Goal: Transaction & Acquisition: Book appointment/travel/reservation

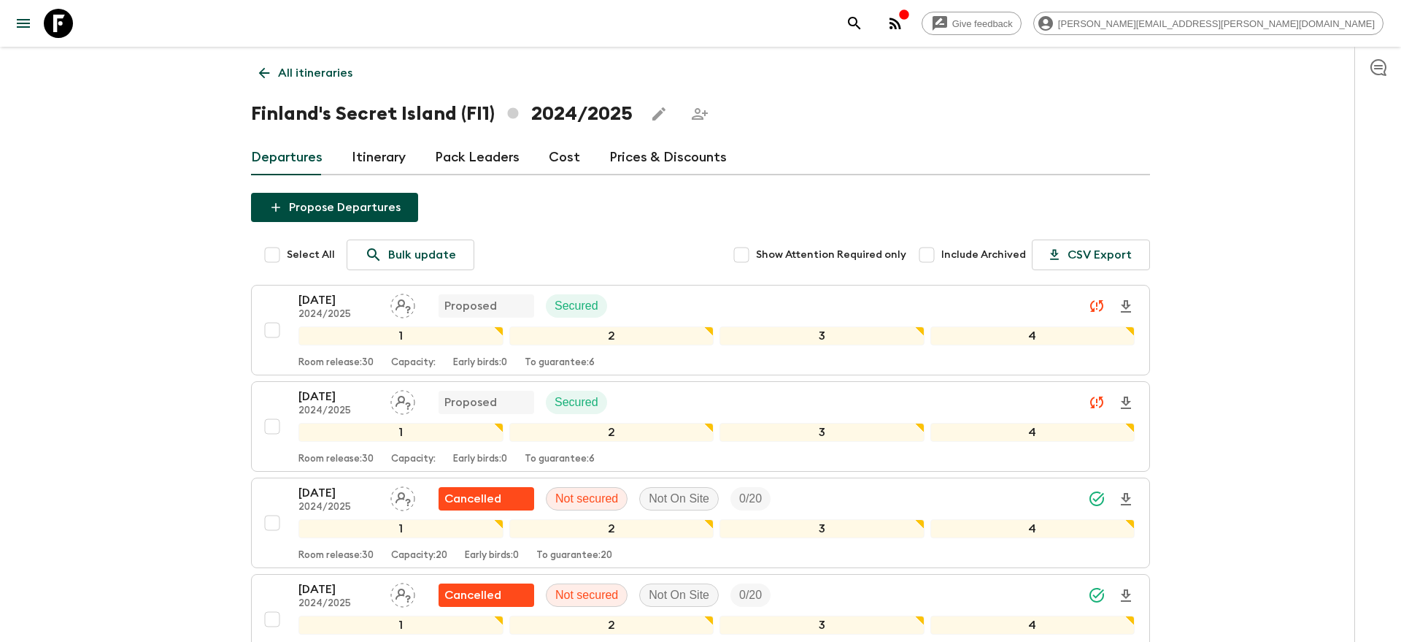
click at [863, 23] on icon "search adventures" at bounding box center [855, 24] width 18 height 18
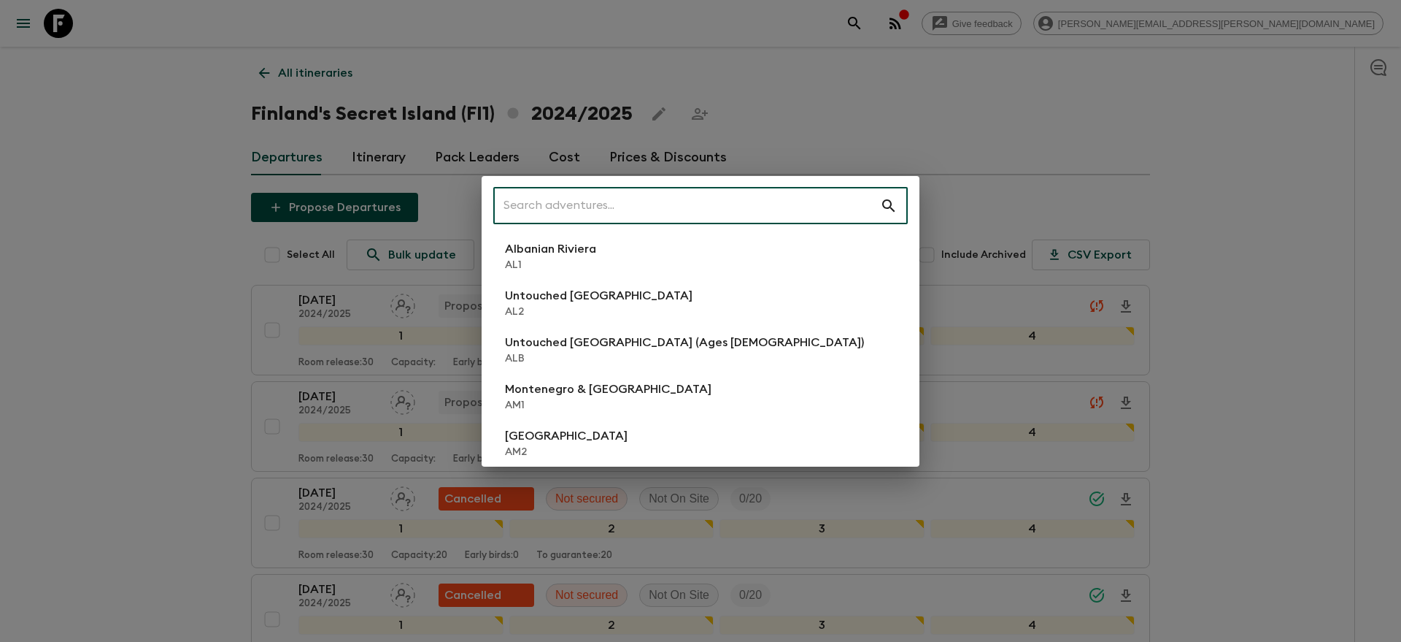
click at [653, 197] on input "text" at bounding box center [686, 205] width 387 height 41
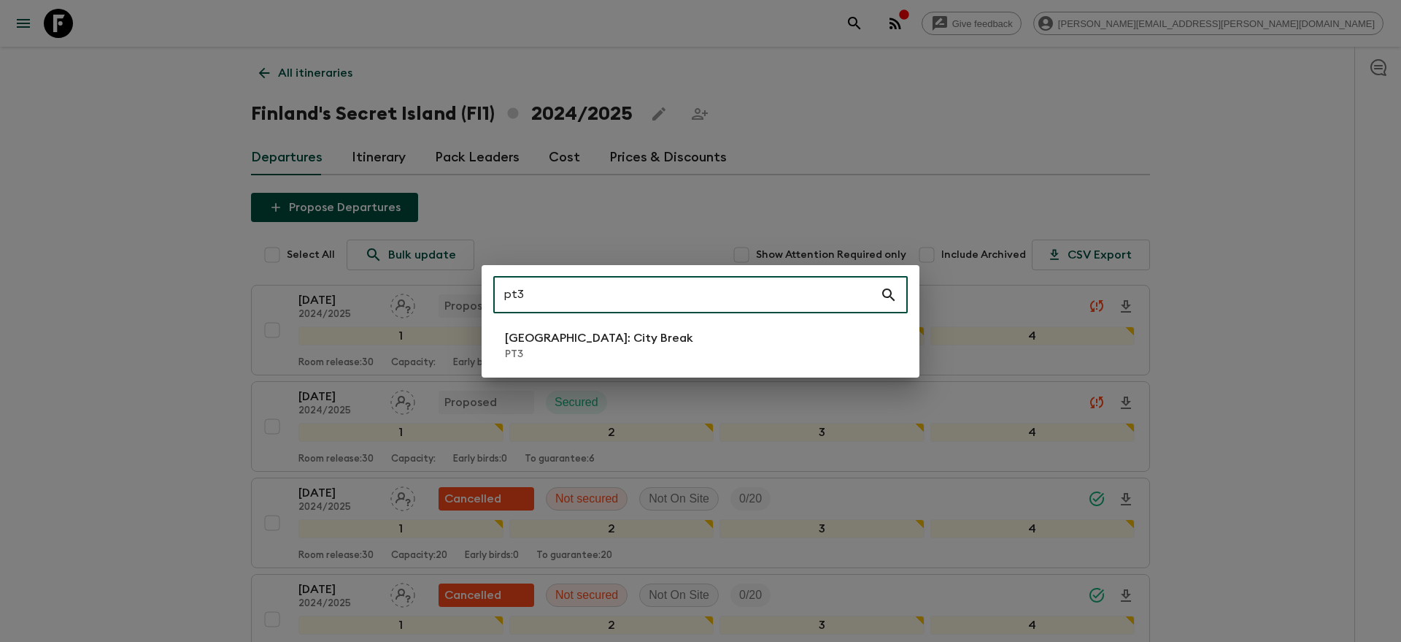
type input "pt3"
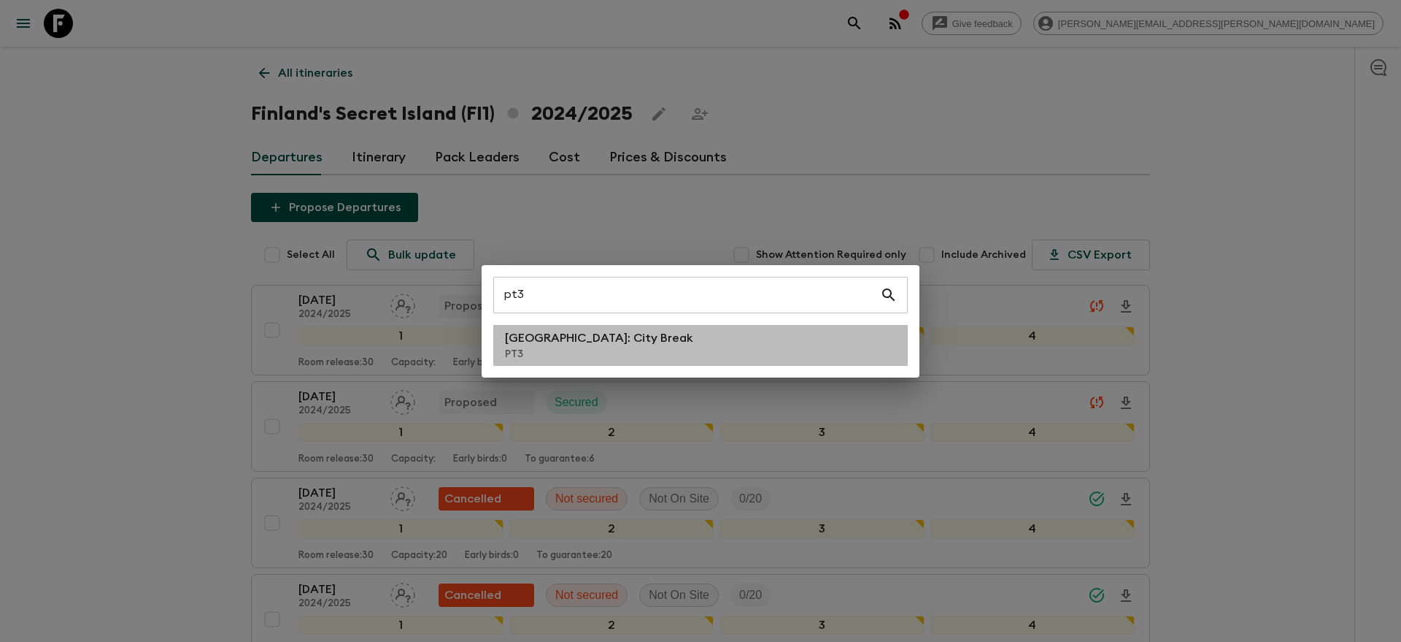
click at [528, 358] on p "PT3" at bounding box center [599, 354] width 188 height 15
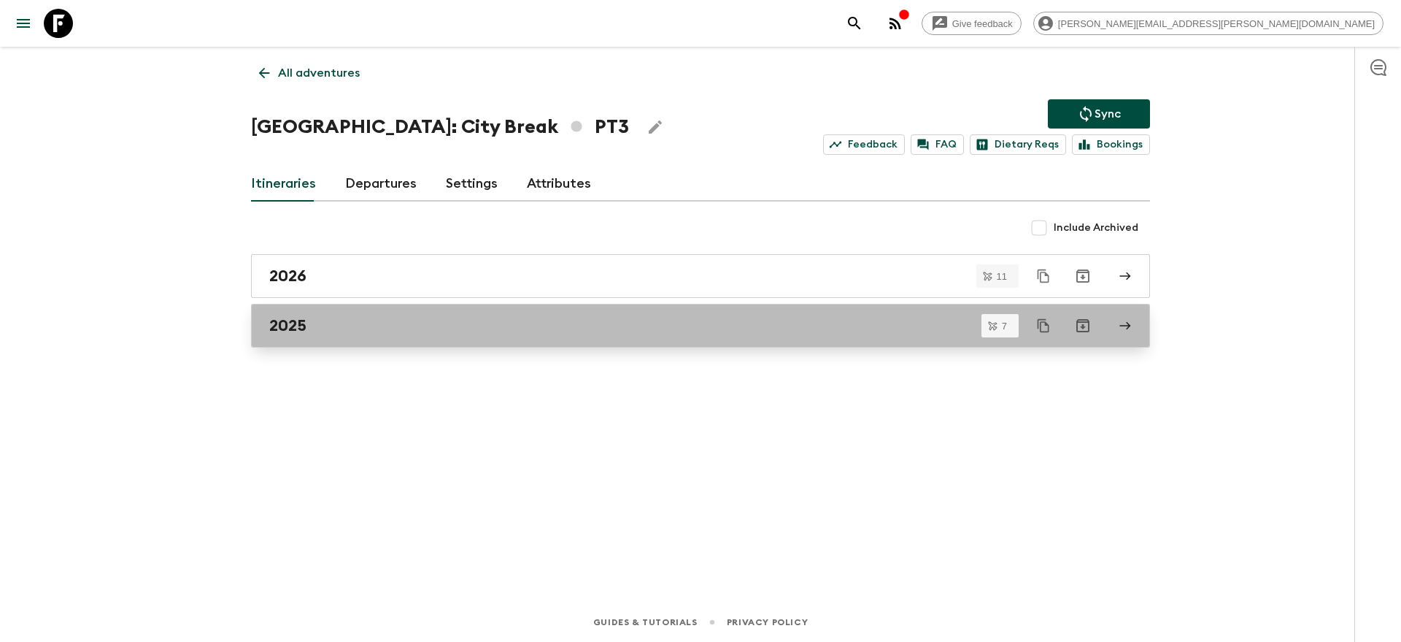
click at [293, 332] on h2 "2025" at bounding box center [287, 325] width 37 height 19
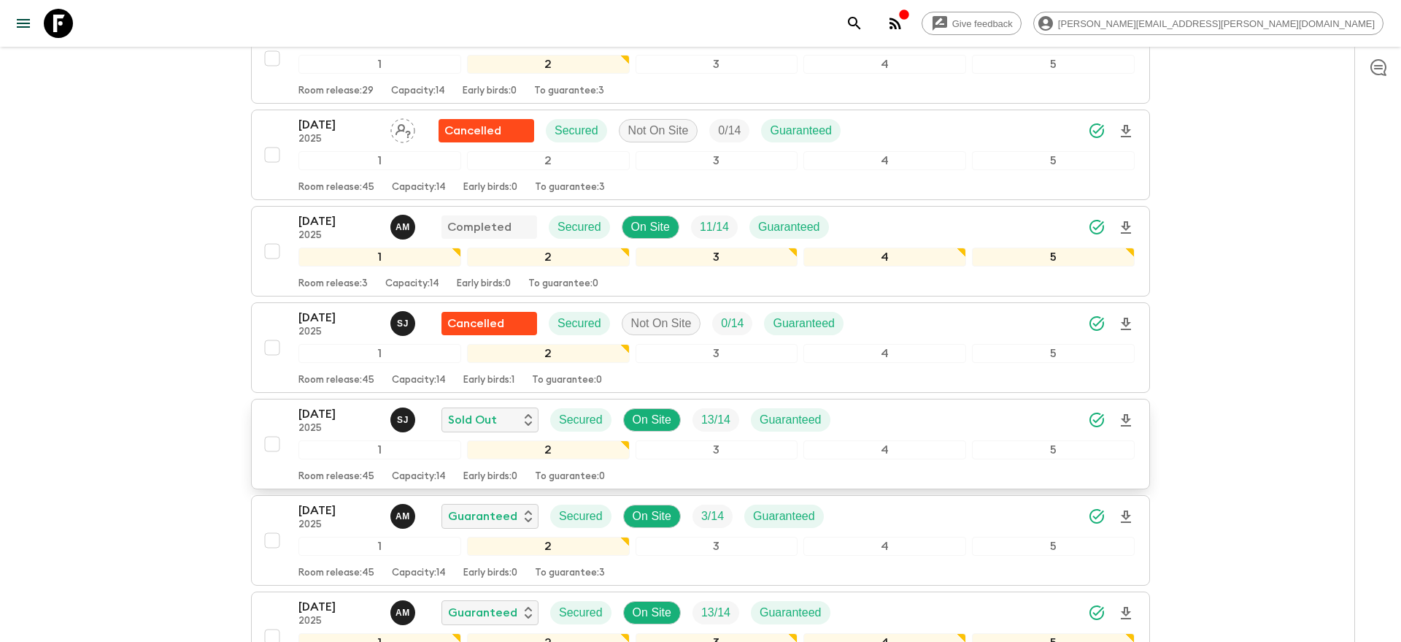
scroll to position [328, 0]
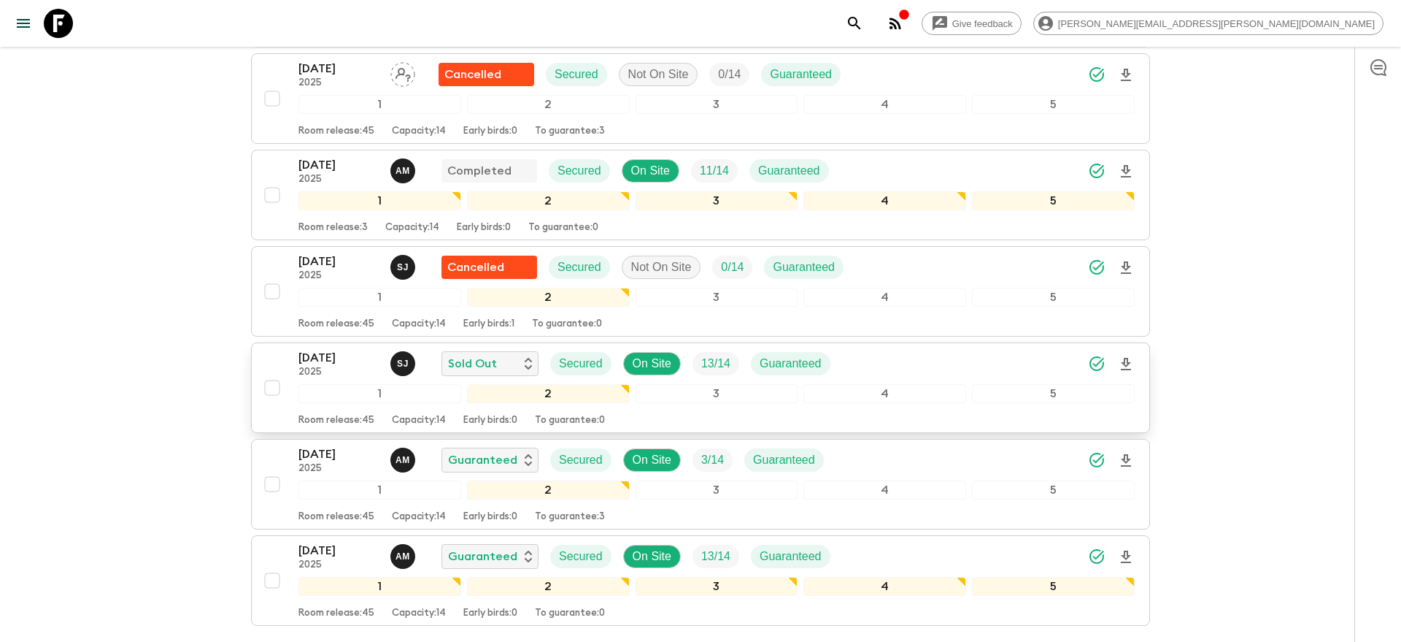
click at [958, 362] on div "14 Oct 2025 2025 S J Sold Out Secured On Site 13 / 14 Guaranteed" at bounding box center [717, 363] width 836 height 29
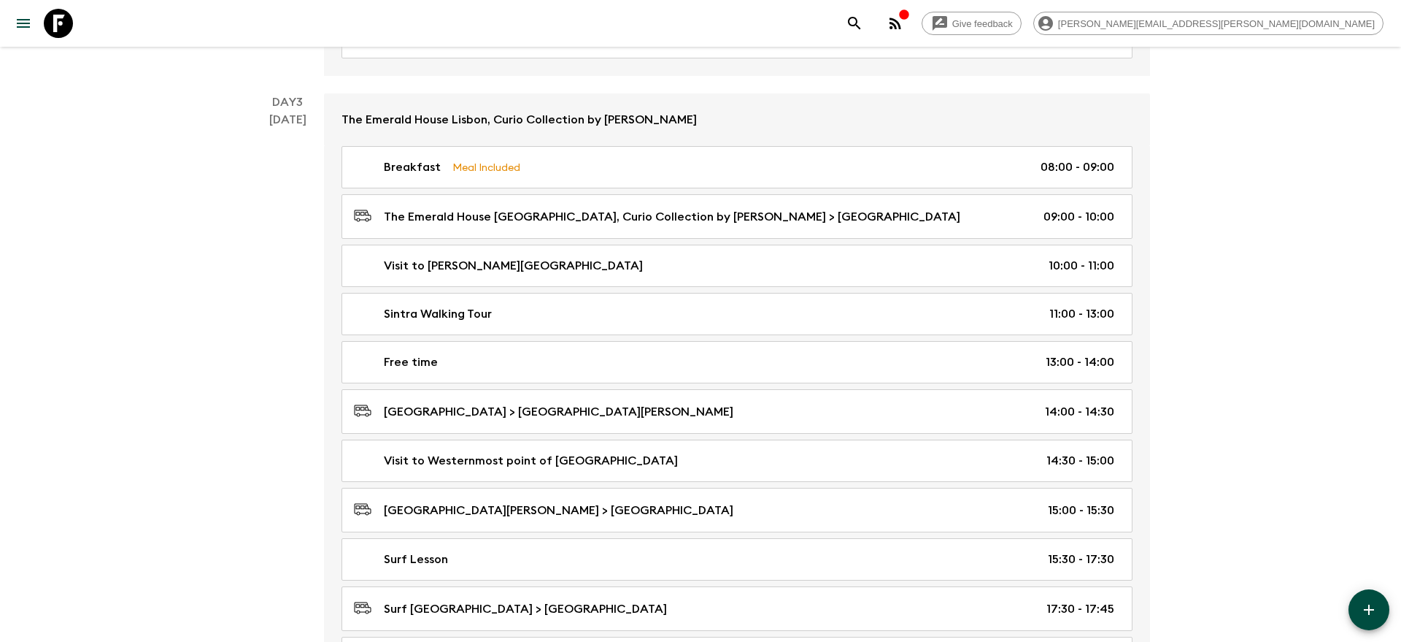
scroll to position [102, 0]
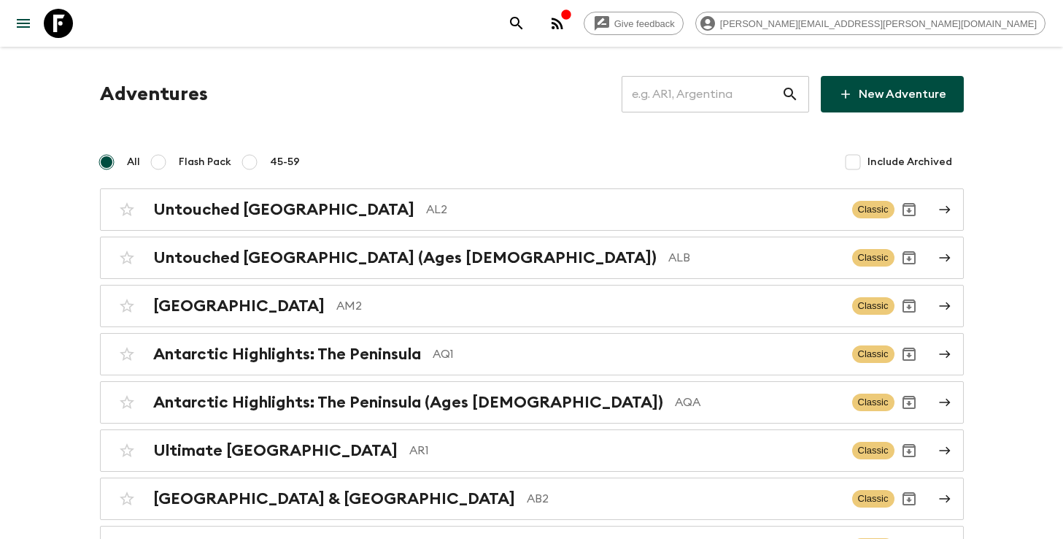
click at [710, 96] on input "text" at bounding box center [702, 94] width 160 height 41
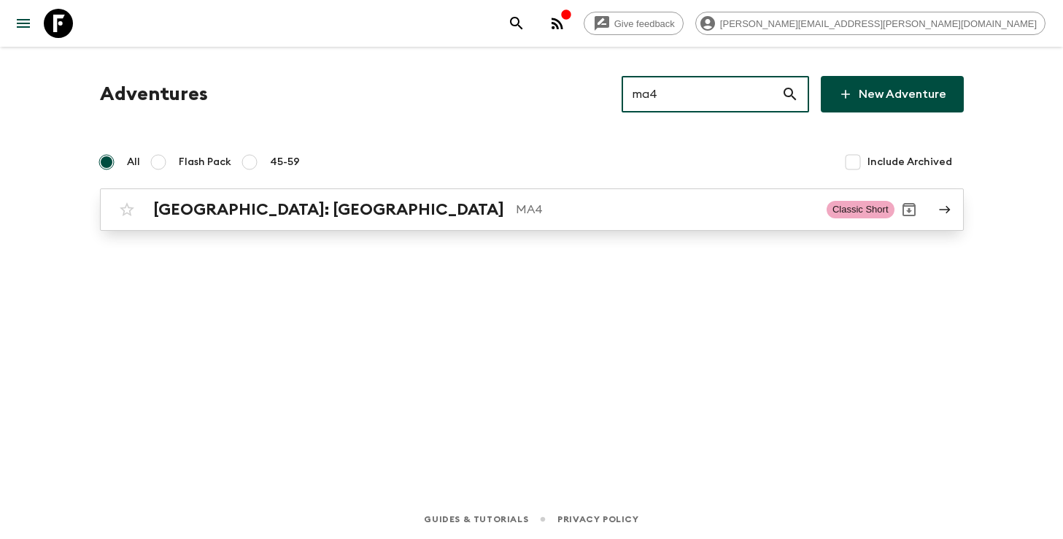
type input "ma4"
click at [453, 218] on div "Morocco: Marrakech MA4" at bounding box center [484, 209] width 662 height 19
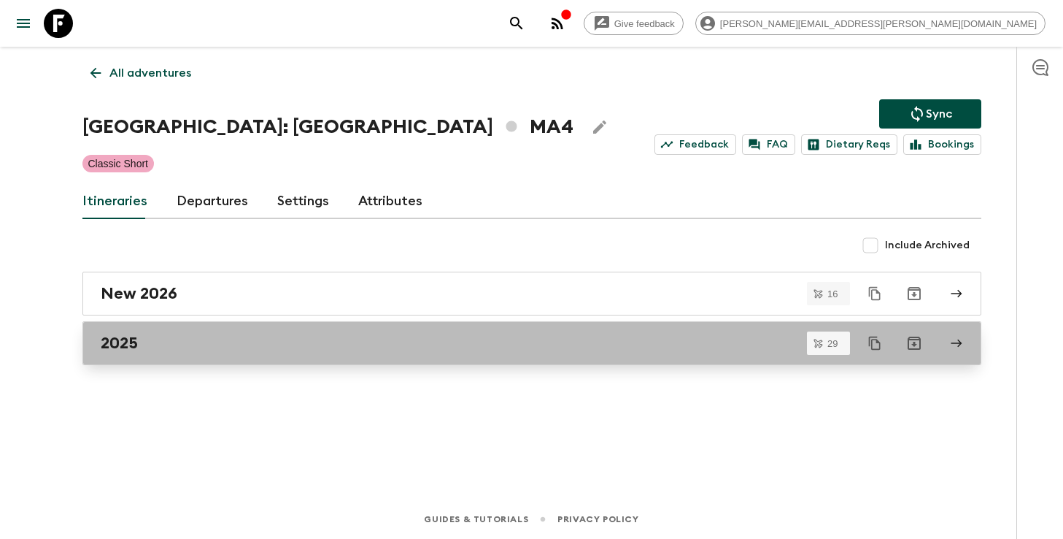
click at [364, 339] on div "2025" at bounding box center [518, 343] width 835 height 19
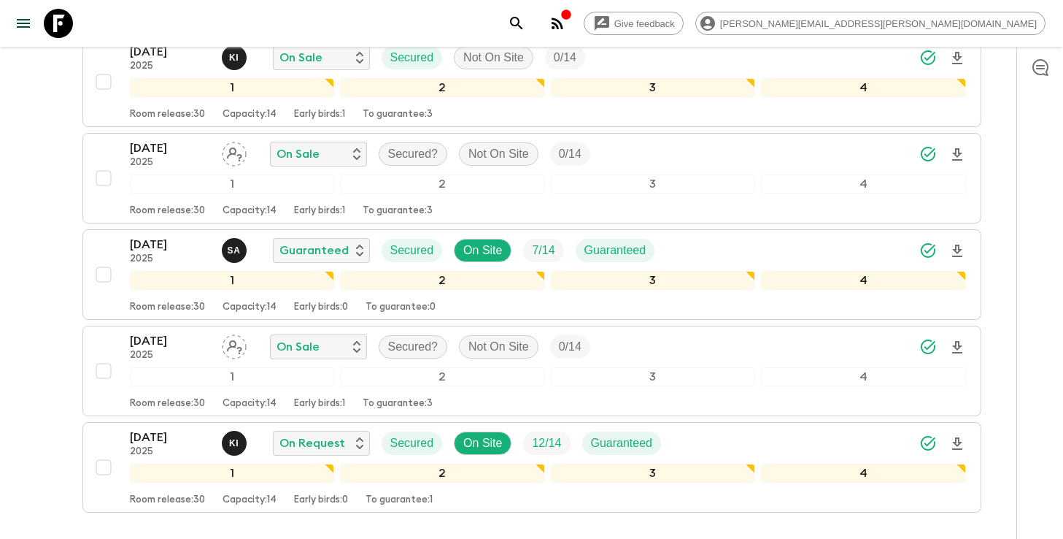
scroll to position [2585, 0]
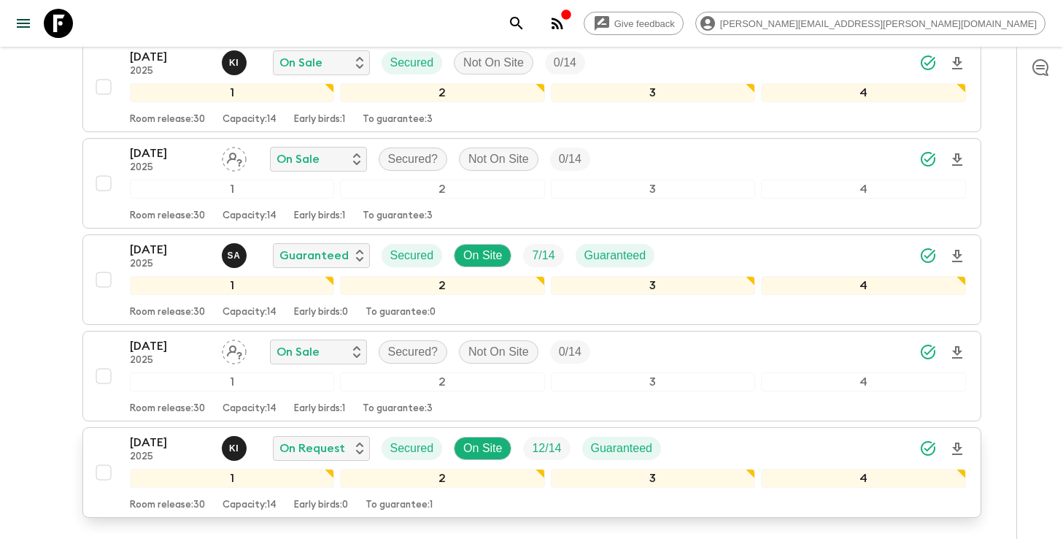
click at [731, 434] on div "30 Dec 2025 2025 K I On Request Secured On Site 12 / 14 Guaranteed" at bounding box center [548, 448] width 836 height 29
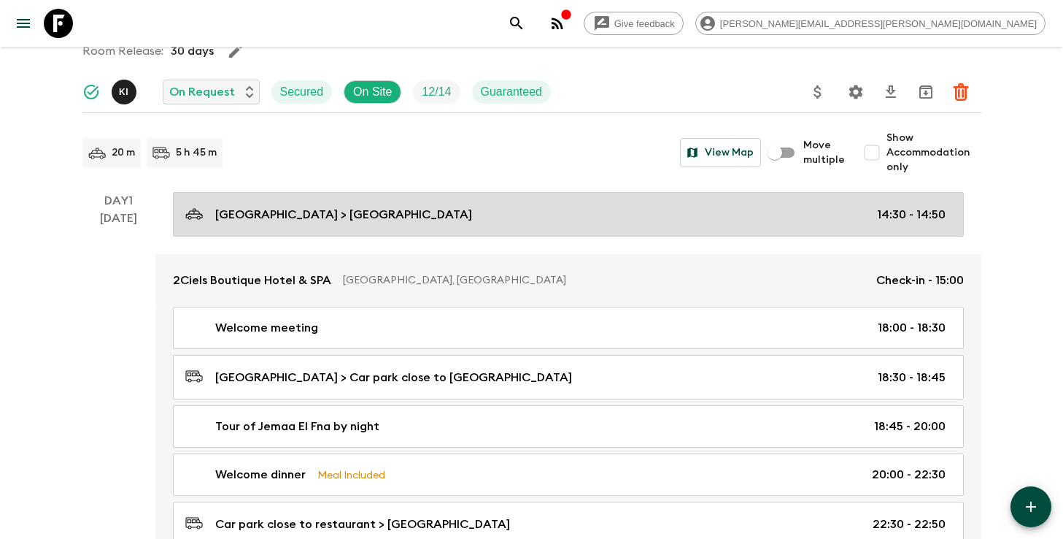
scroll to position [161, 0]
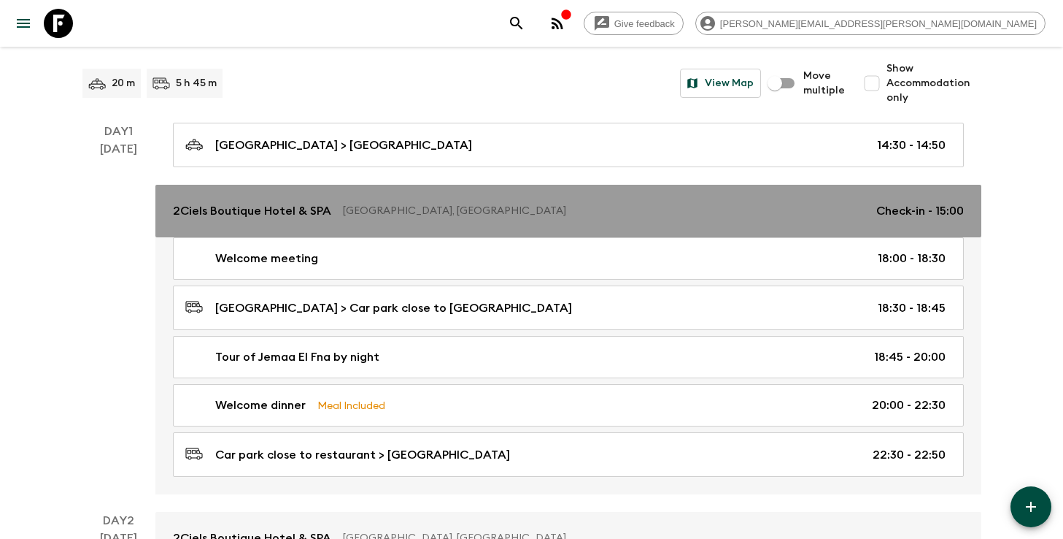
click at [636, 221] on link "2Ciels Boutique Hotel & SPA Marrakesh, Morocco Check-in - 15:00" at bounding box center [568, 211] width 826 height 53
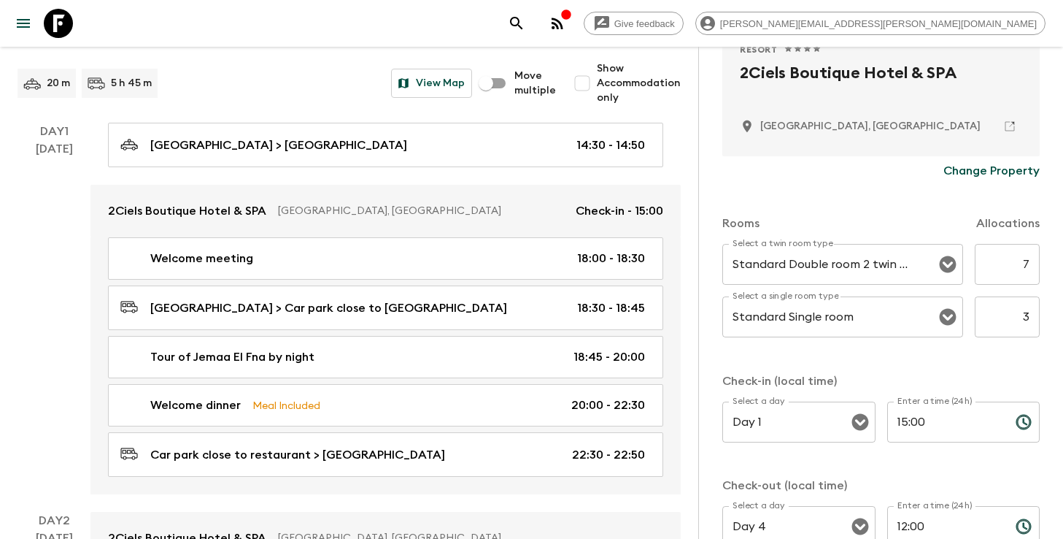
scroll to position [323, 0]
click at [1030, 262] on input "7" at bounding box center [1007, 262] width 65 height 41
type input "8"
click at [590, 83] on input "Show Accommodation only" at bounding box center [582, 83] width 29 height 29
checkbox input "true"
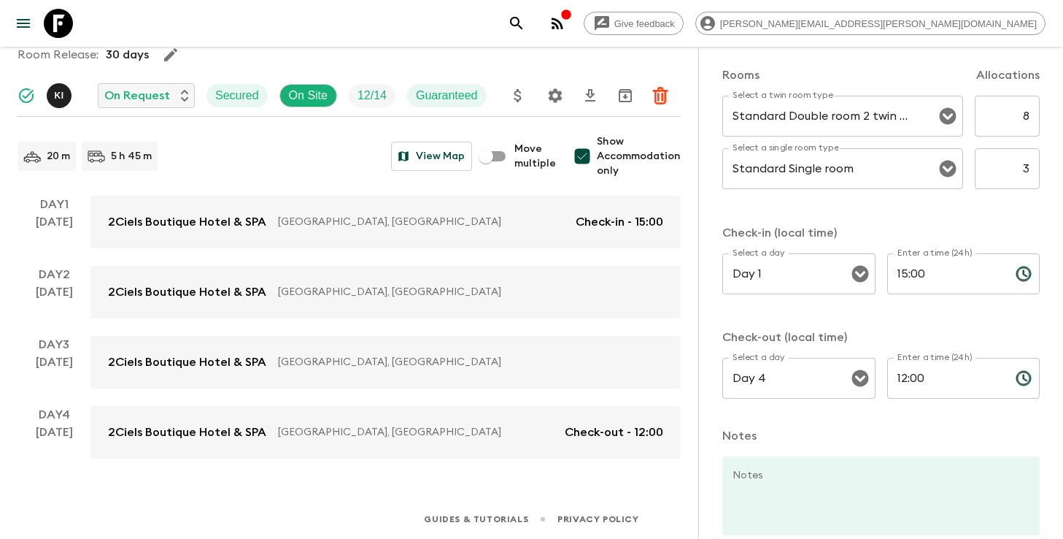
scroll to position [559, 0]
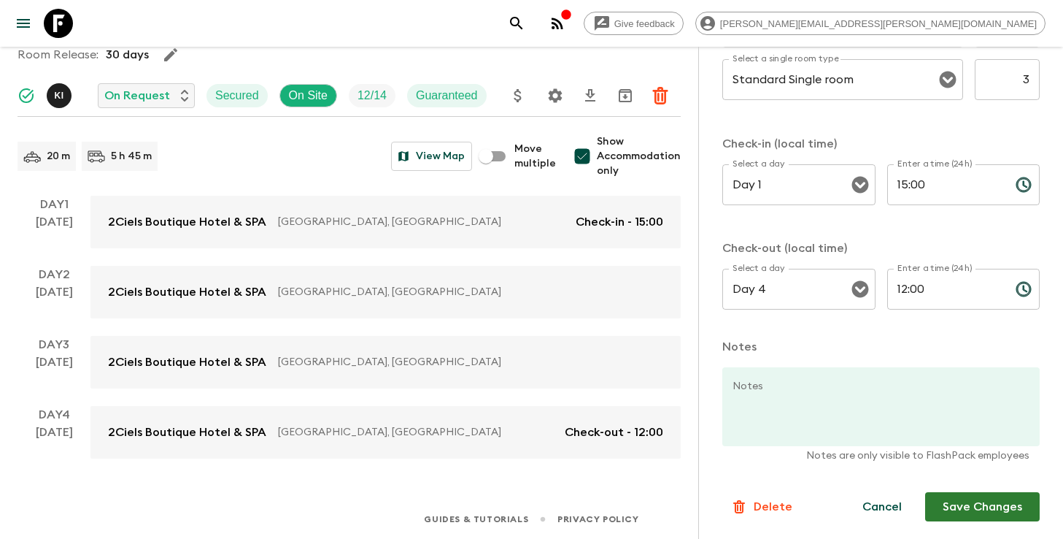
click at [1002, 508] on button "Save Changes" at bounding box center [983, 506] width 115 height 29
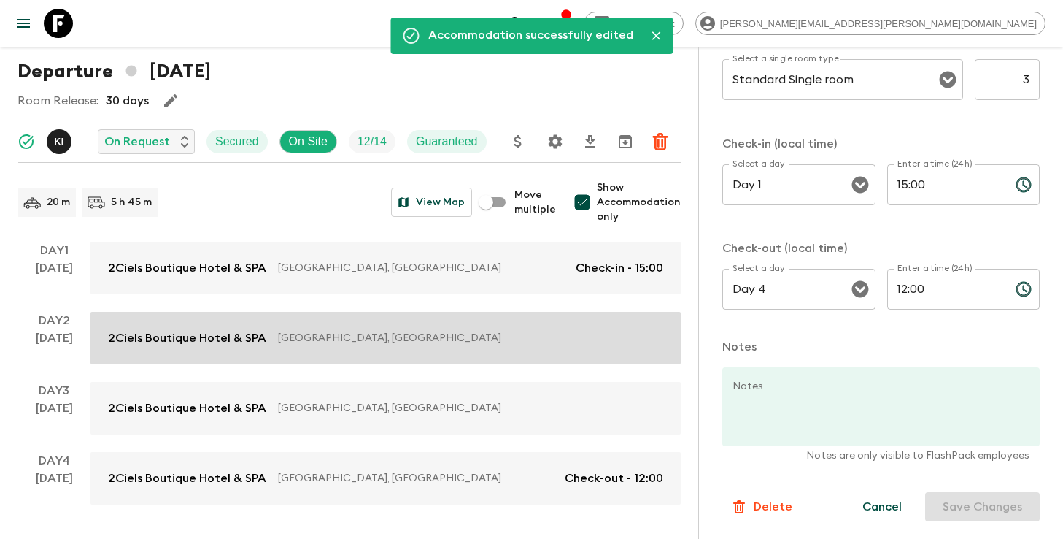
scroll to position [88, 0]
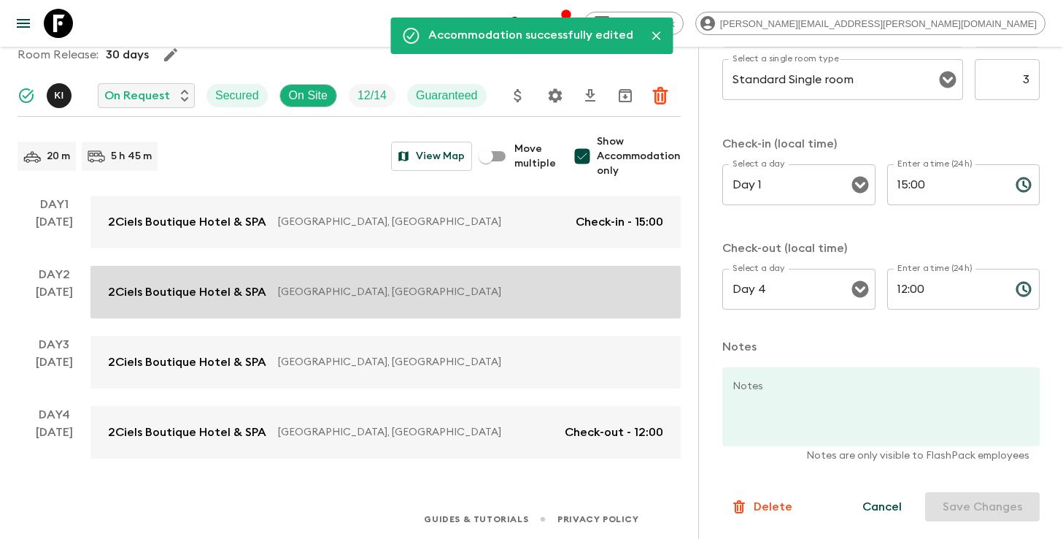
click at [455, 309] on link "2Ciels Boutique Hotel & SPA Marrakesh, Morocco" at bounding box center [386, 292] width 591 height 53
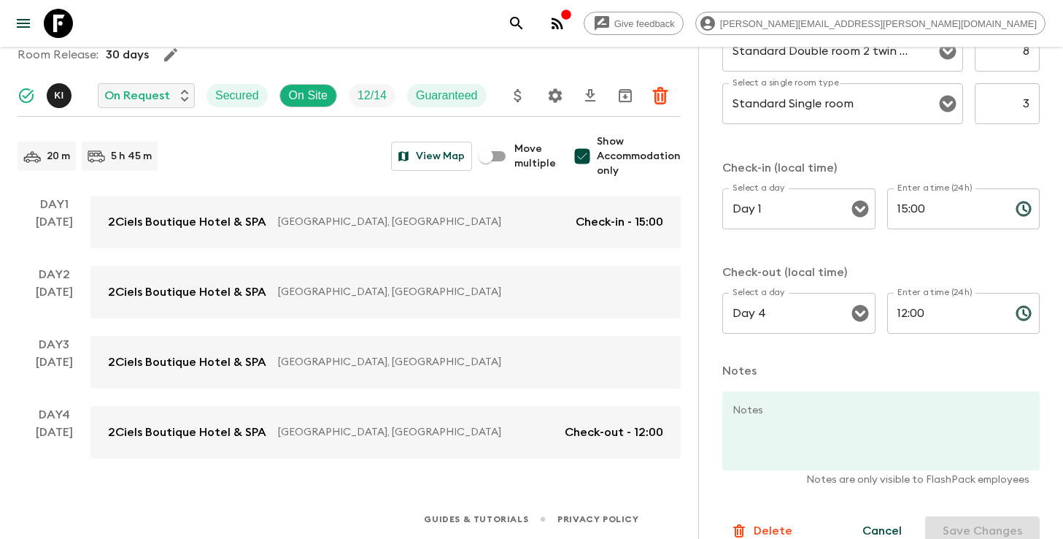
scroll to position [559, 0]
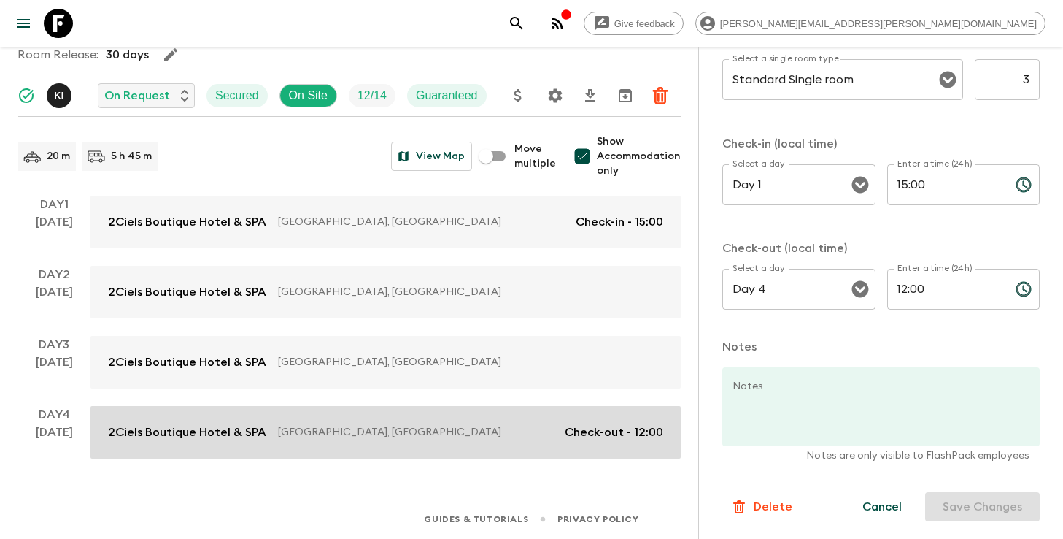
click at [482, 425] on p "Marrakesh, Morocco" at bounding box center [415, 432] width 275 height 15
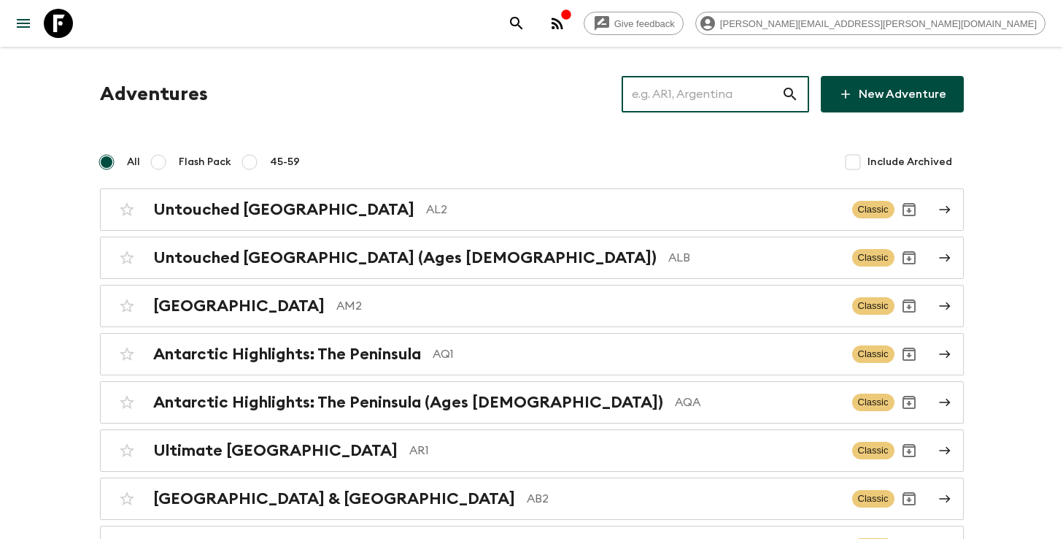
click at [683, 91] on input "text" at bounding box center [702, 94] width 160 height 41
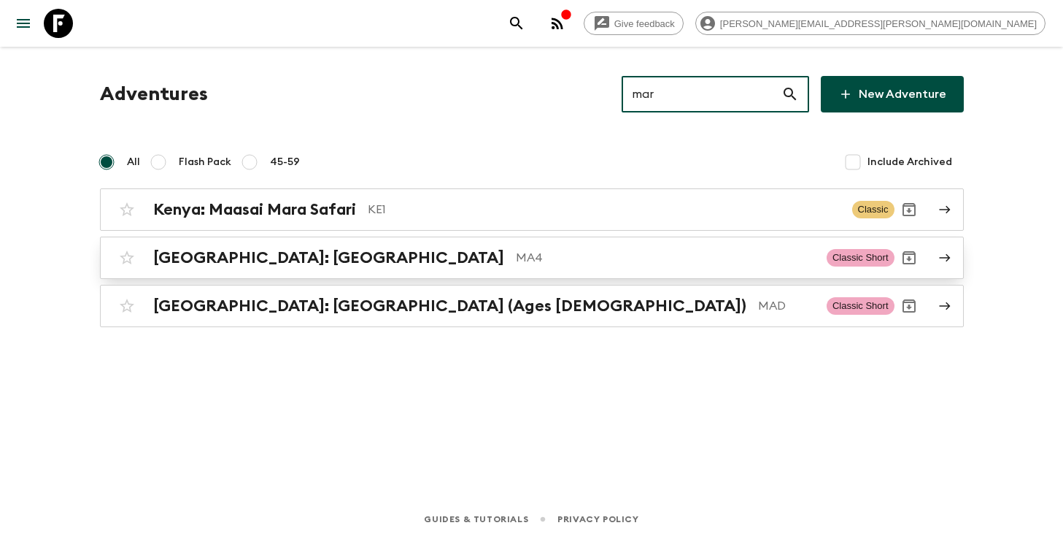
type input "mar"
click at [568, 250] on p "MA4" at bounding box center [665, 258] width 299 height 18
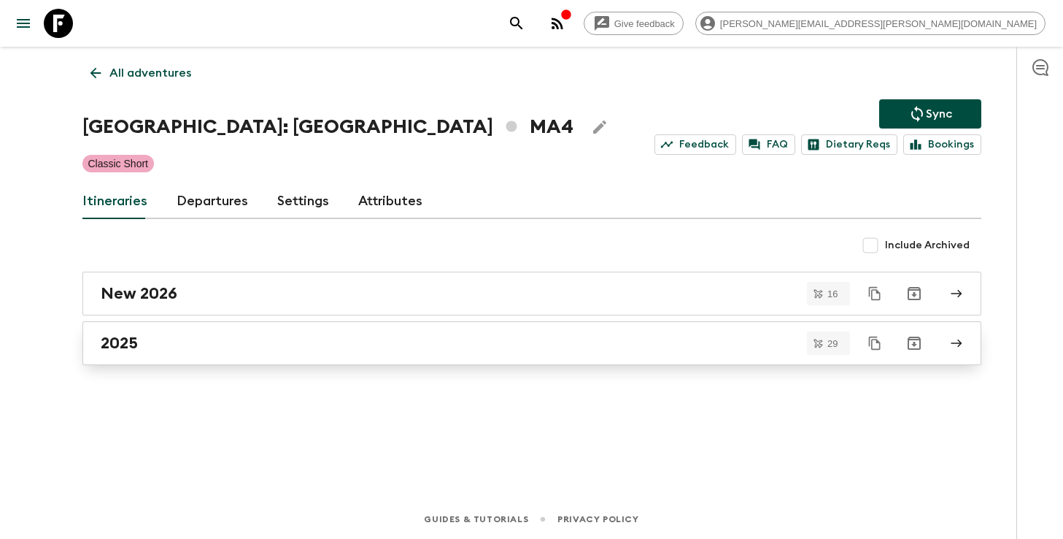
click at [511, 353] on link "2025" at bounding box center [531, 343] width 899 height 44
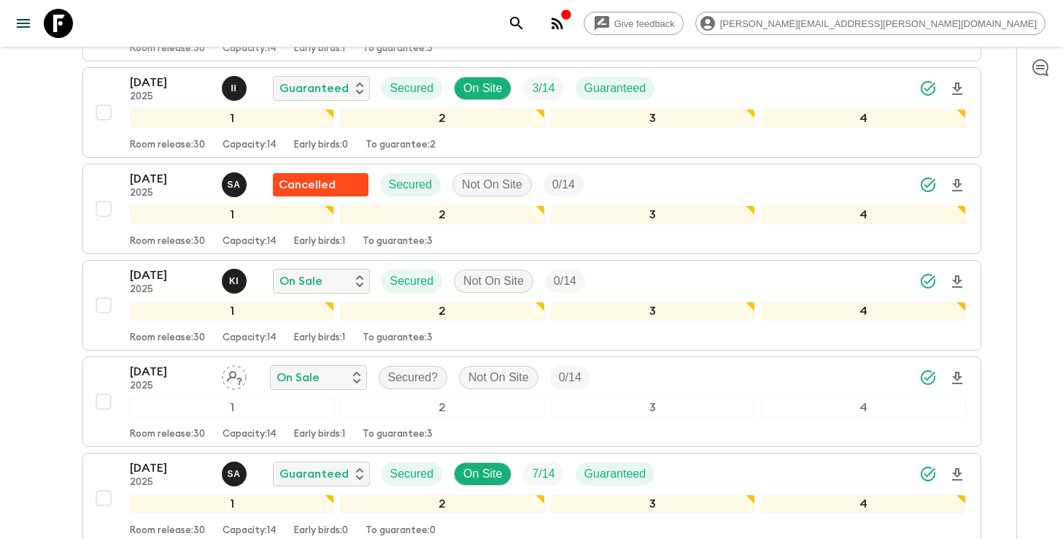
scroll to position [2667, 0]
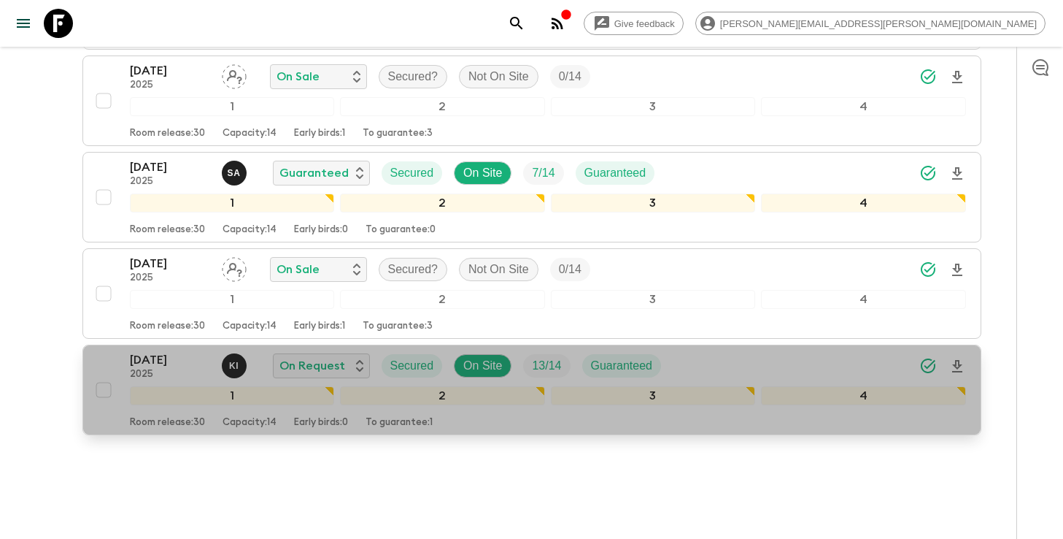
click at [809, 351] on div "30 Dec 2025 2025 K I On Request Secured On Site 13 / 14 Guaranteed" at bounding box center [548, 365] width 836 height 29
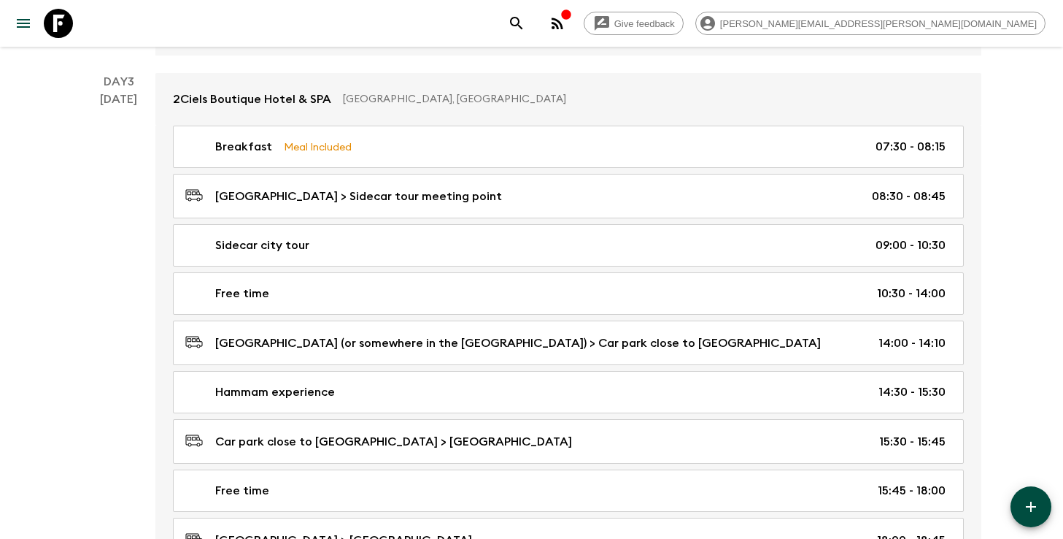
scroll to position [1321, 0]
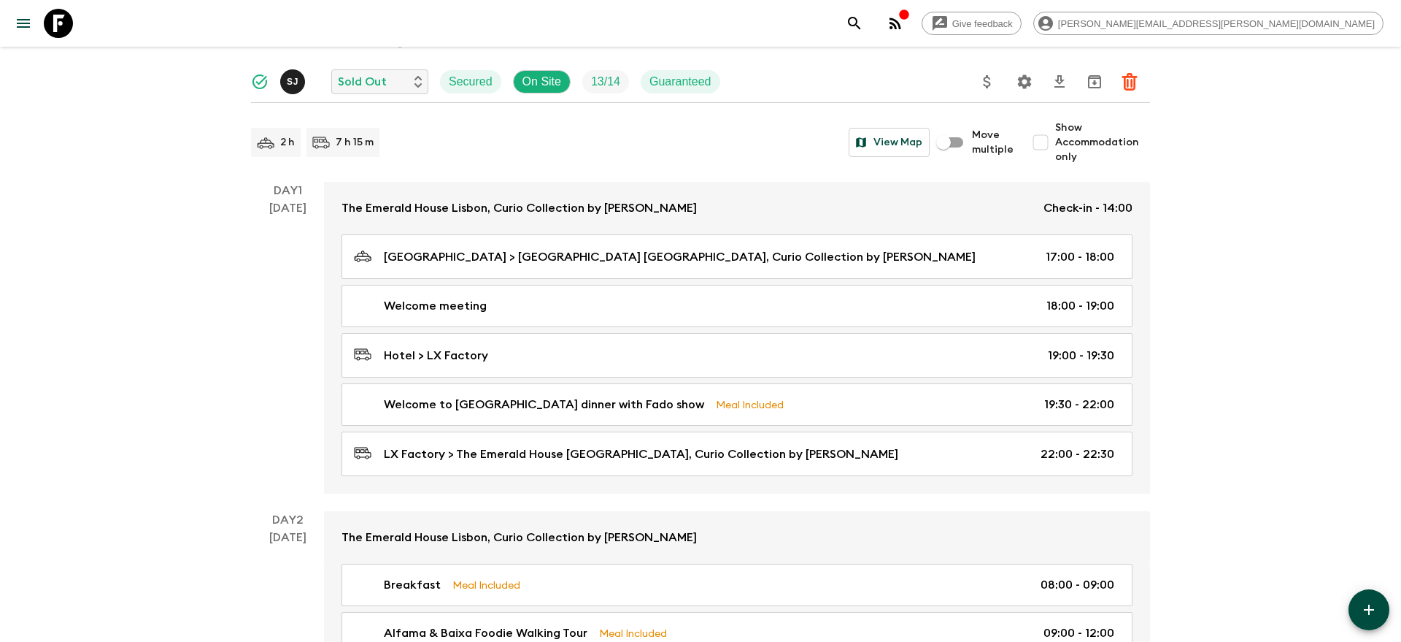
scroll to position [102, 0]
click at [863, 20] on icon "search adventures" at bounding box center [855, 24] width 18 height 18
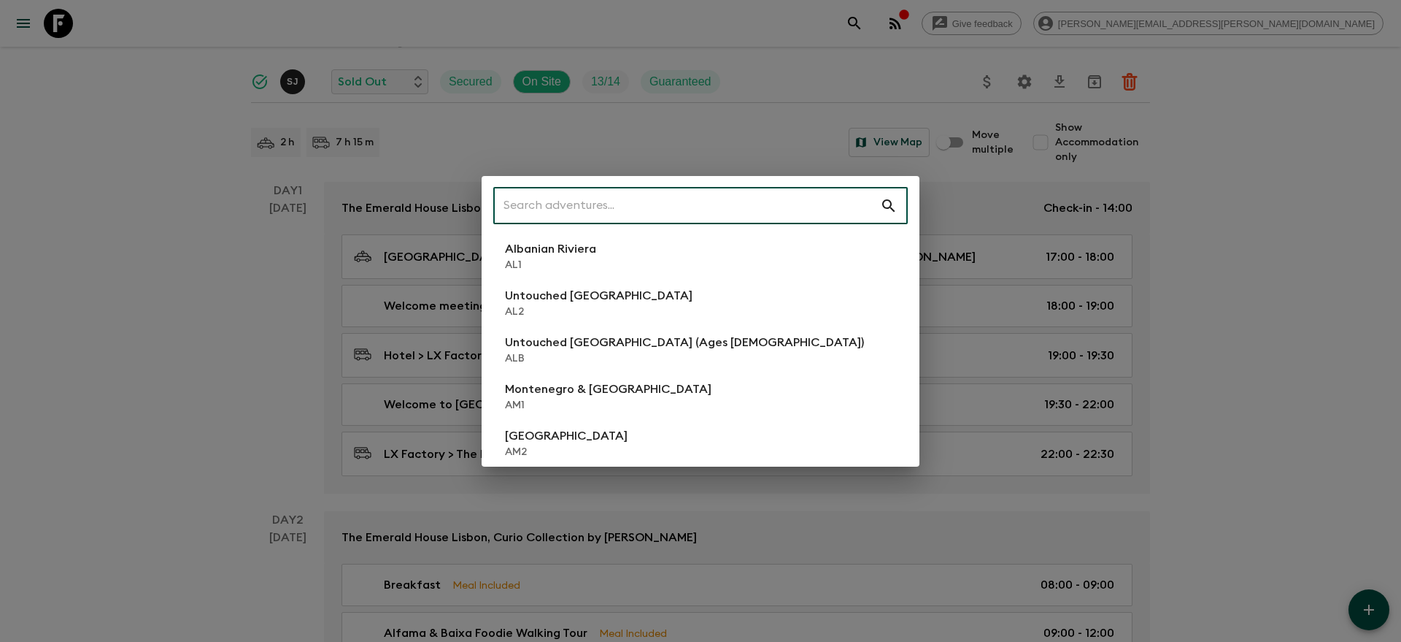
click at [505, 204] on input "text" at bounding box center [686, 205] width 387 height 41
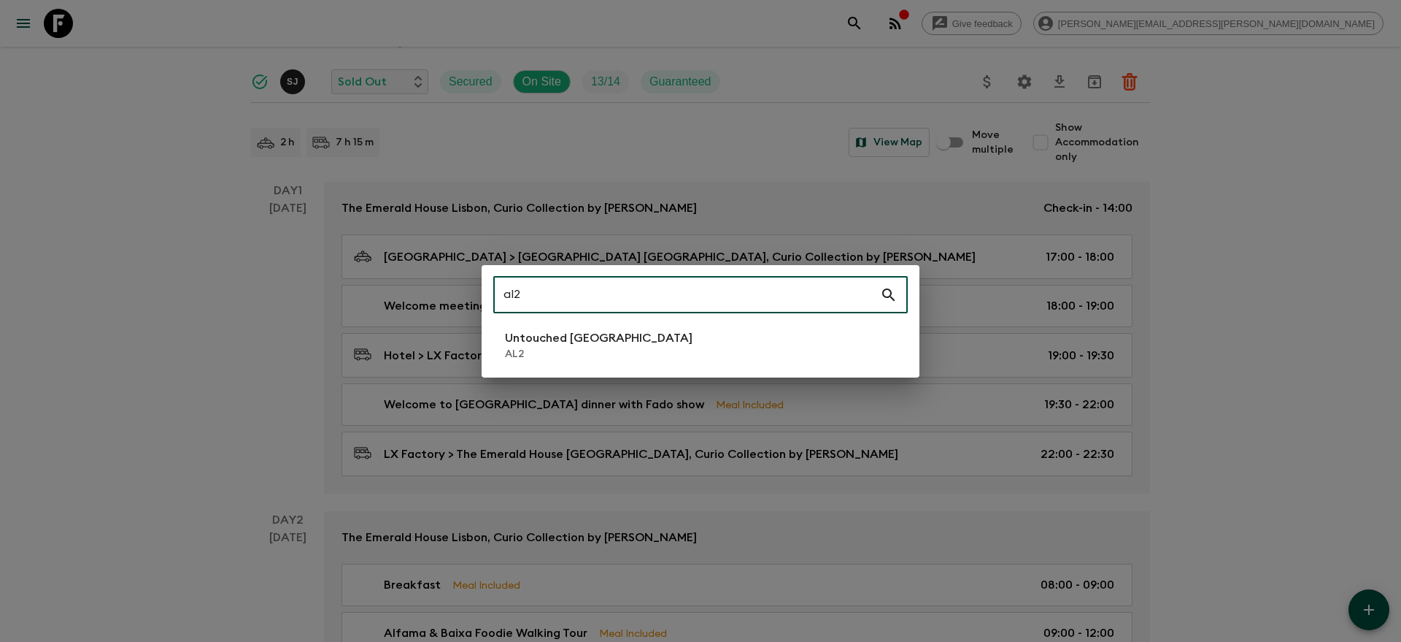
type input "al2"
click at [510, 344] on p "Untouched [GEOGRAPHIC_DATA]" at bounding box center [599, 338] width 188 height 18
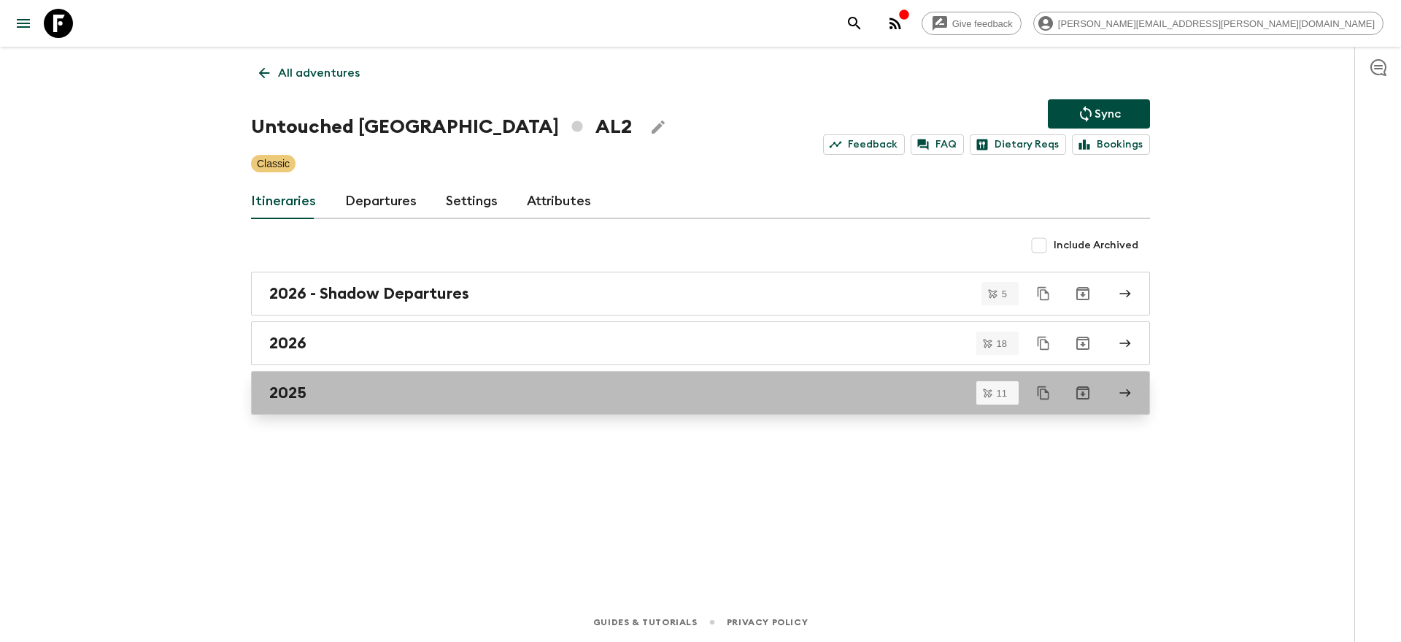
click at [377, 393] on div "2025" at bounding box center [686, 392] width 835 height 19
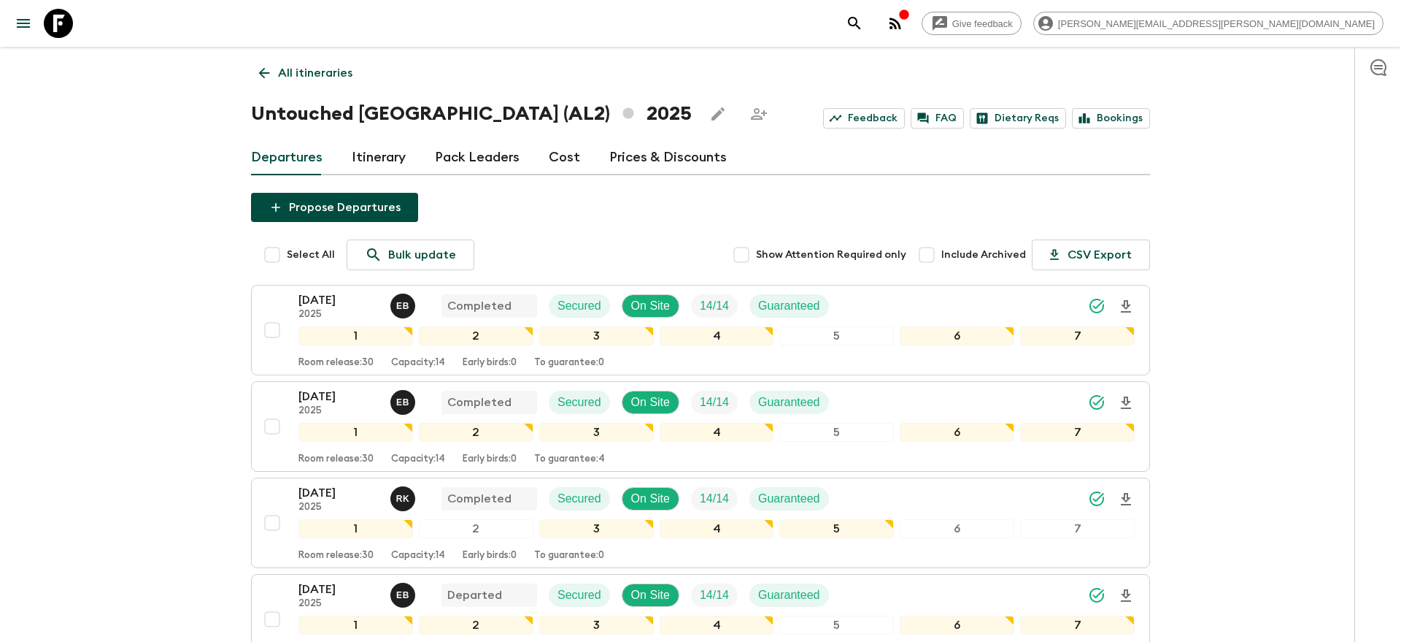
click at [372, 164] on link "Itinerary" at bounding box center [379, 157] width 54 height 35
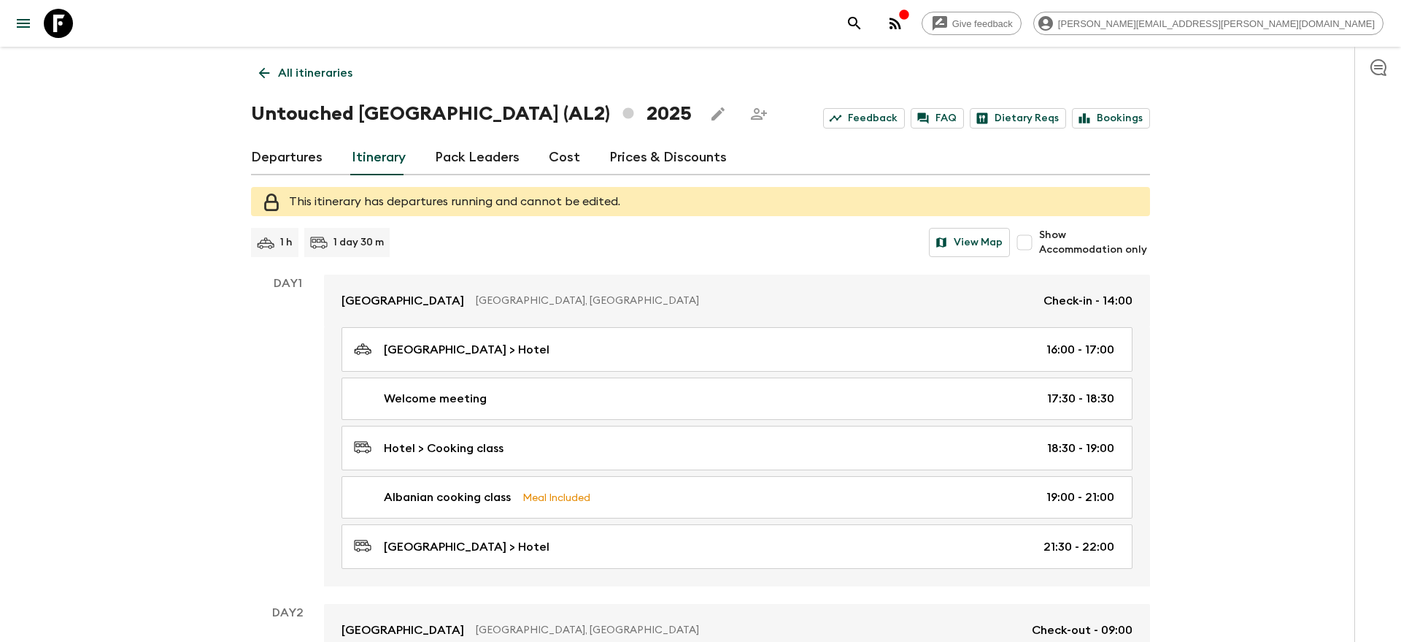
click at [320, 79] on p "All itineraries" at bounding box center [315, 73] width 74 height 18
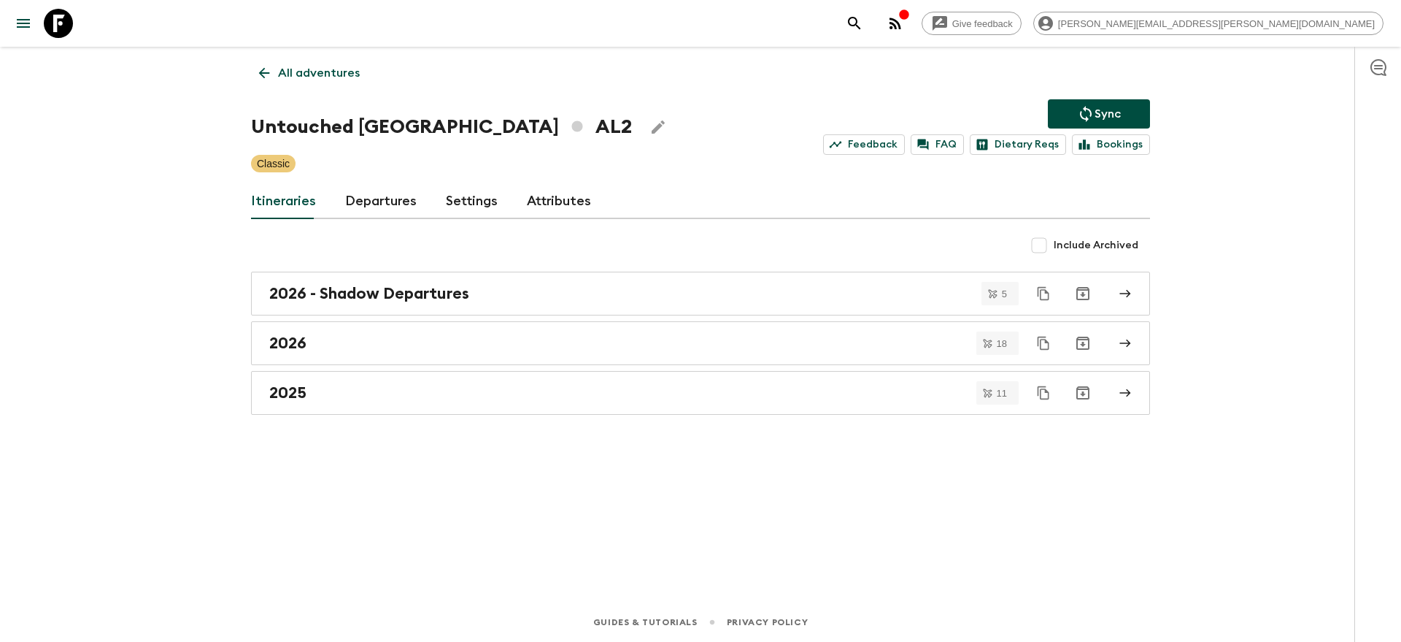
click at [336, 82] on link "All adventures" at bounding box center [309, 72] width 117 height 29
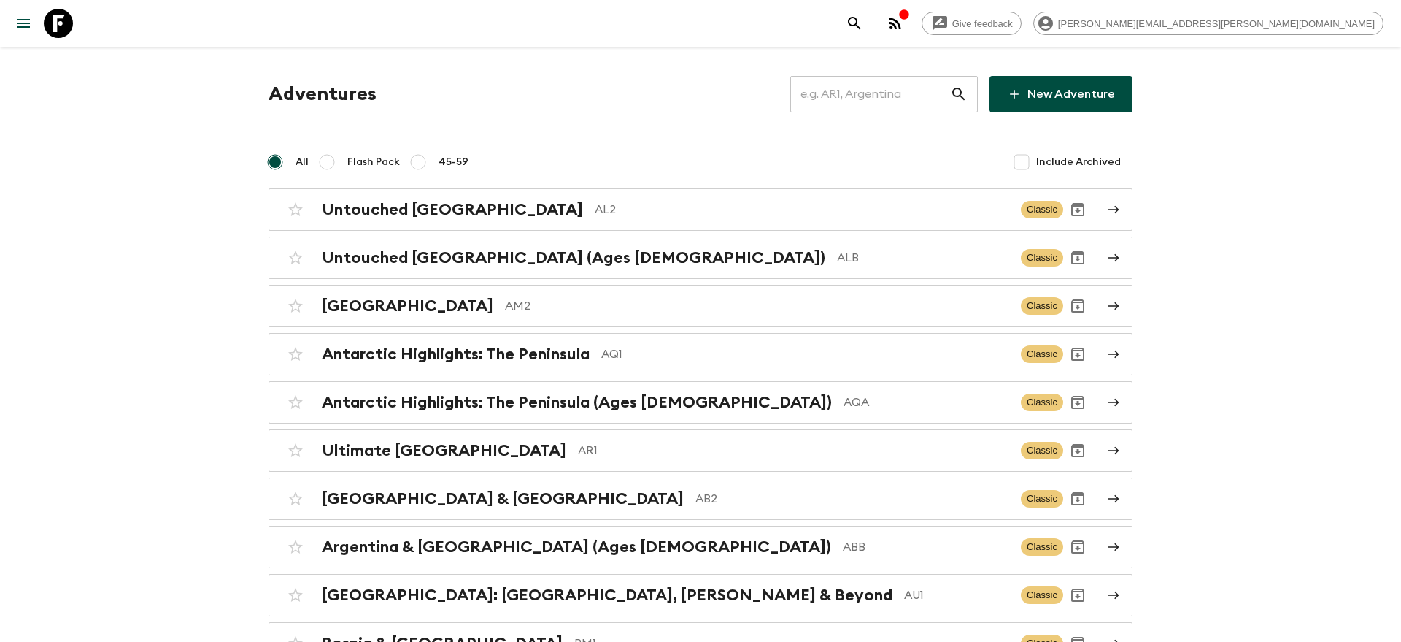
click at [934, 97] on input "text" at bounding box center [871, 94] width 160 height 41
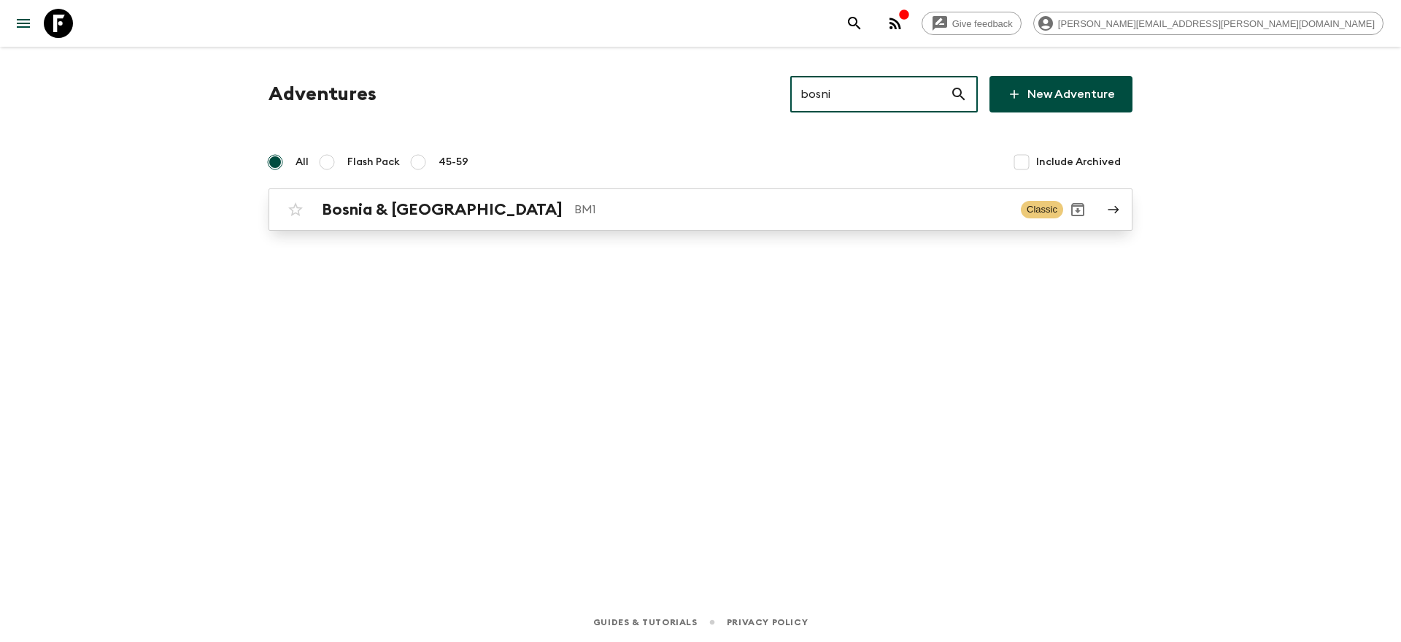
type input "bosni"
click at [779, 204] on p "BM1" at bounding box center [791, 210] width 435 height 18
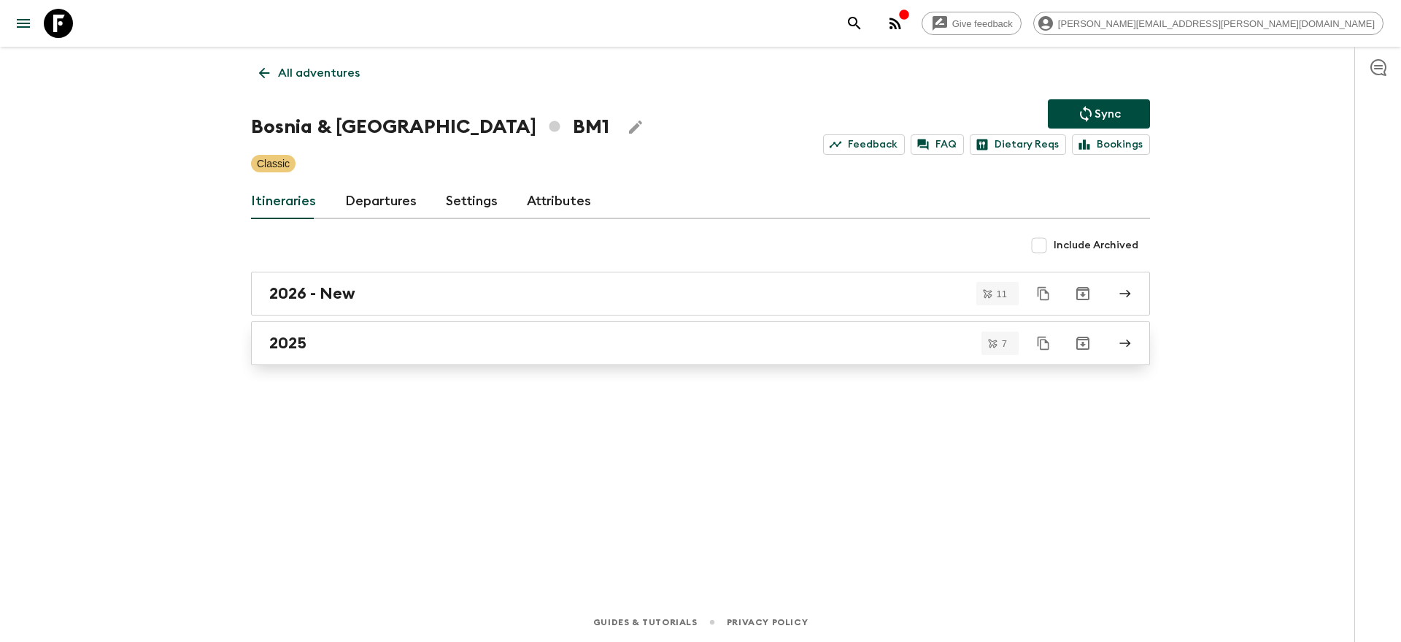
click at [595, 338] on div "2025" at bounding box center [686, 343] width 835 height 19
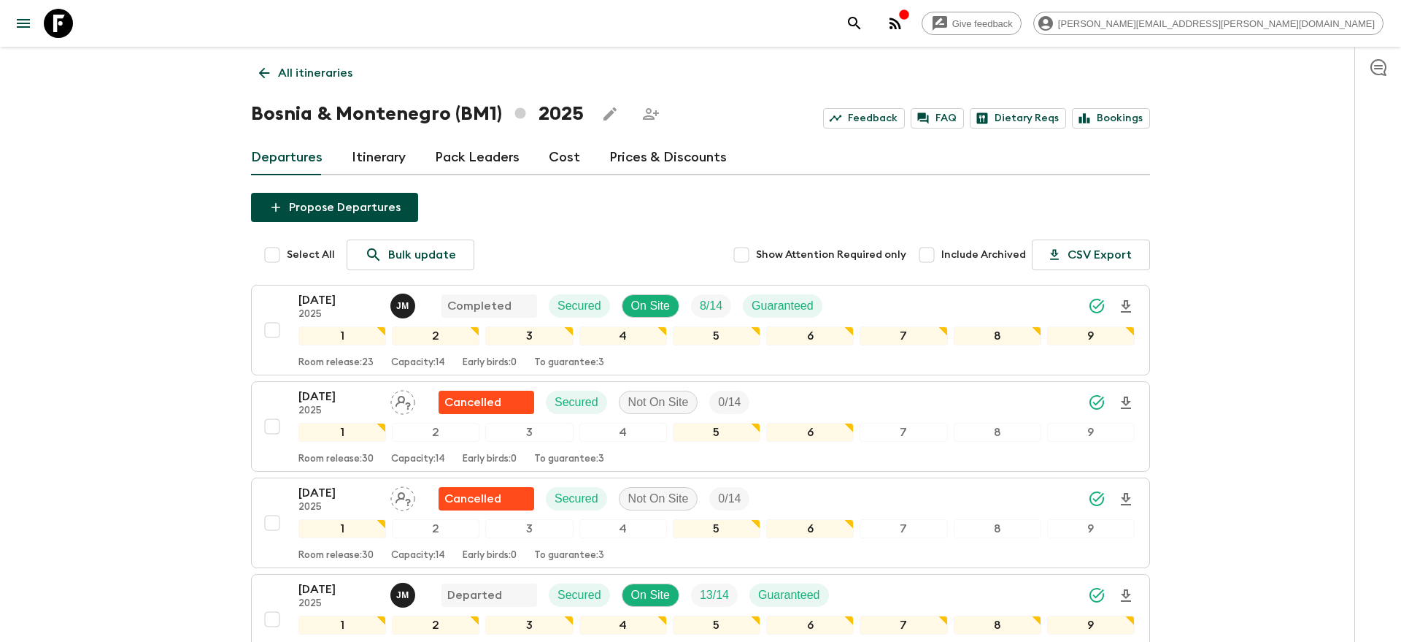
click at [369, 161] on link "Itinerary" at bounding box center [379, 157] width 54 height 35
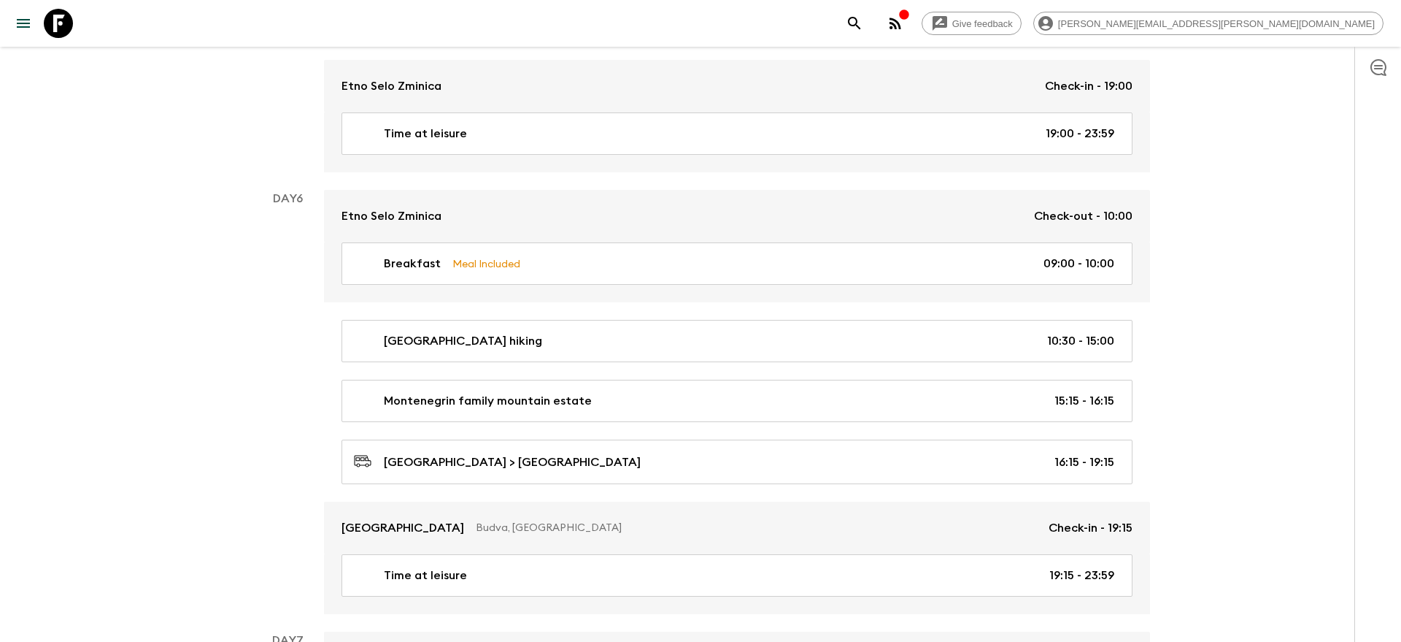
scroll to position [2126, 0]
